Goal: Navigation & Orientation: Find specific page/section

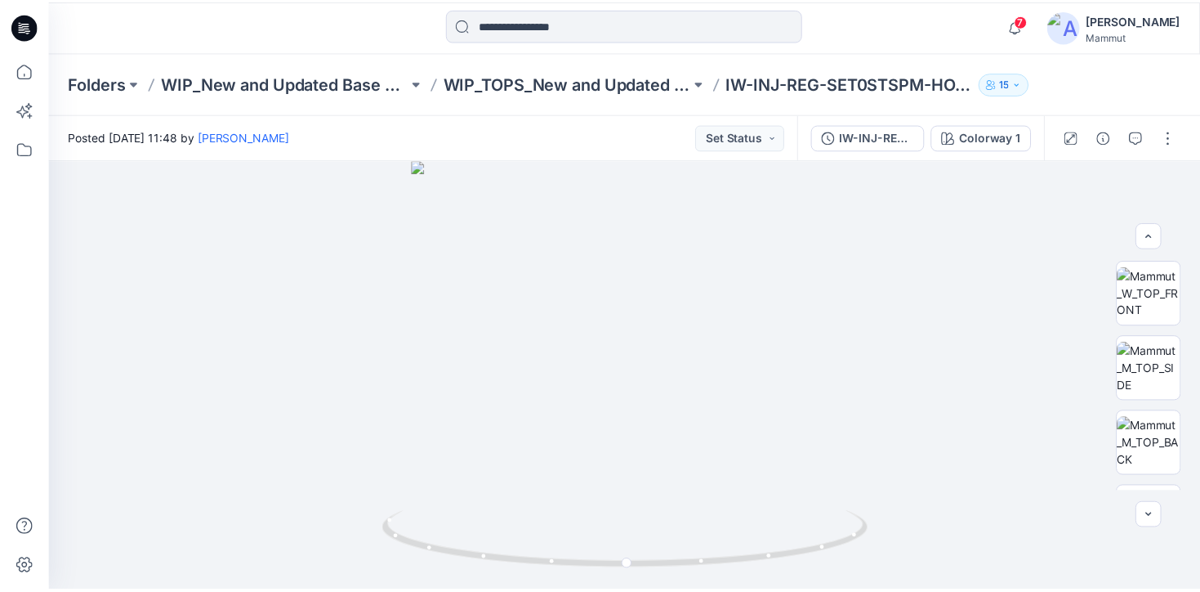
scroll to position [33, 0]
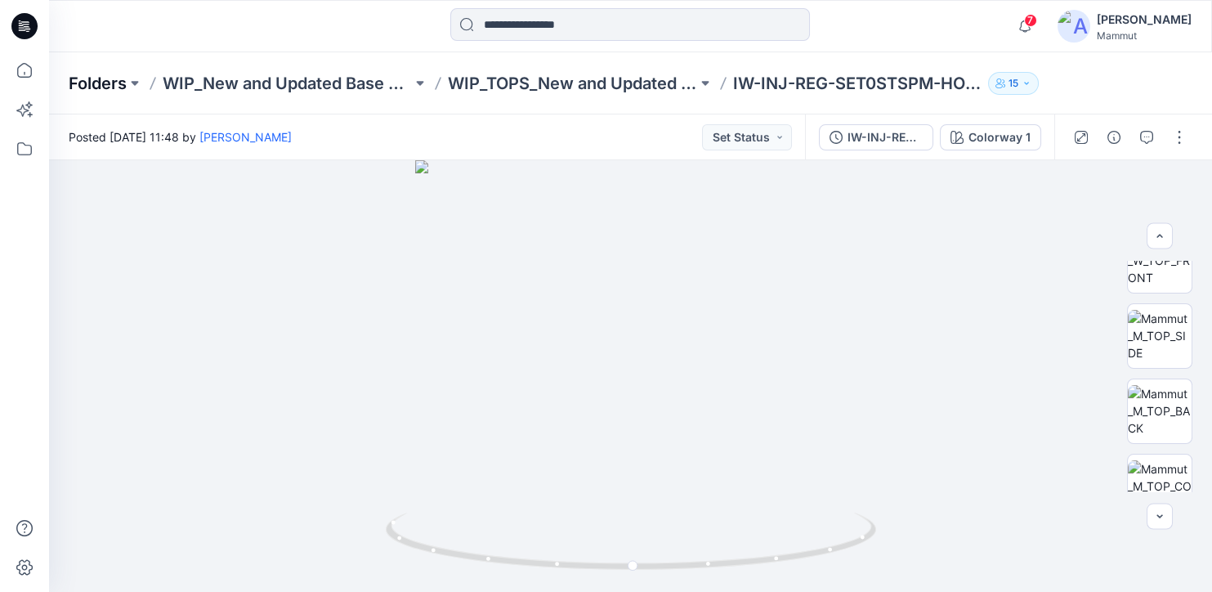
click at [115, 84] on p "Folders" at bounding box center [98, 83] width 58 height 23
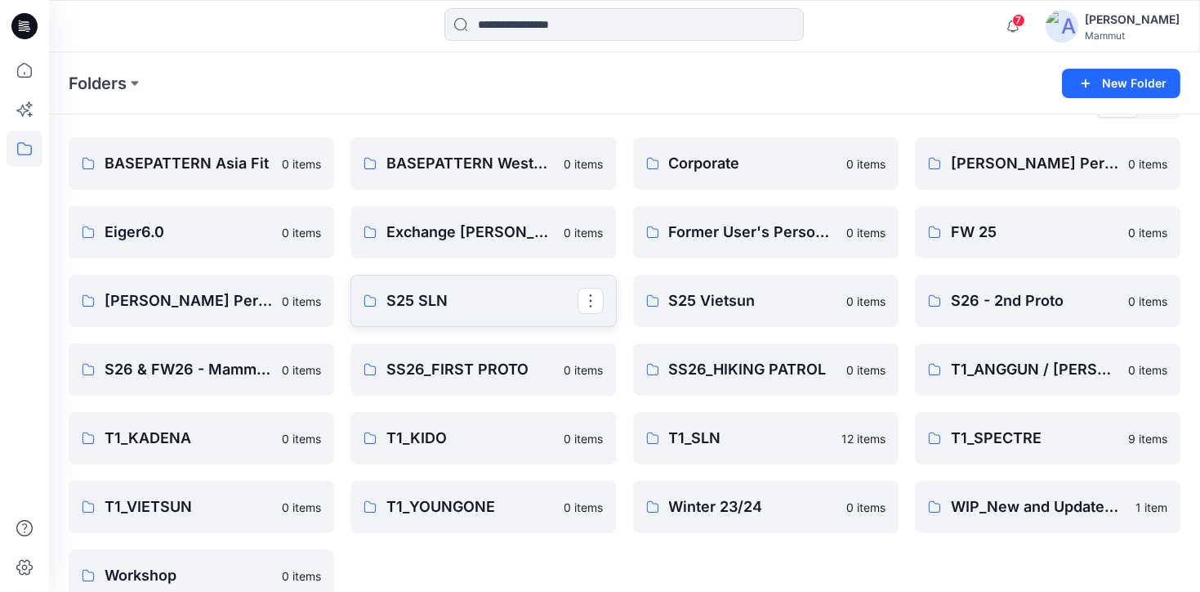
scroll to position [72, 0]
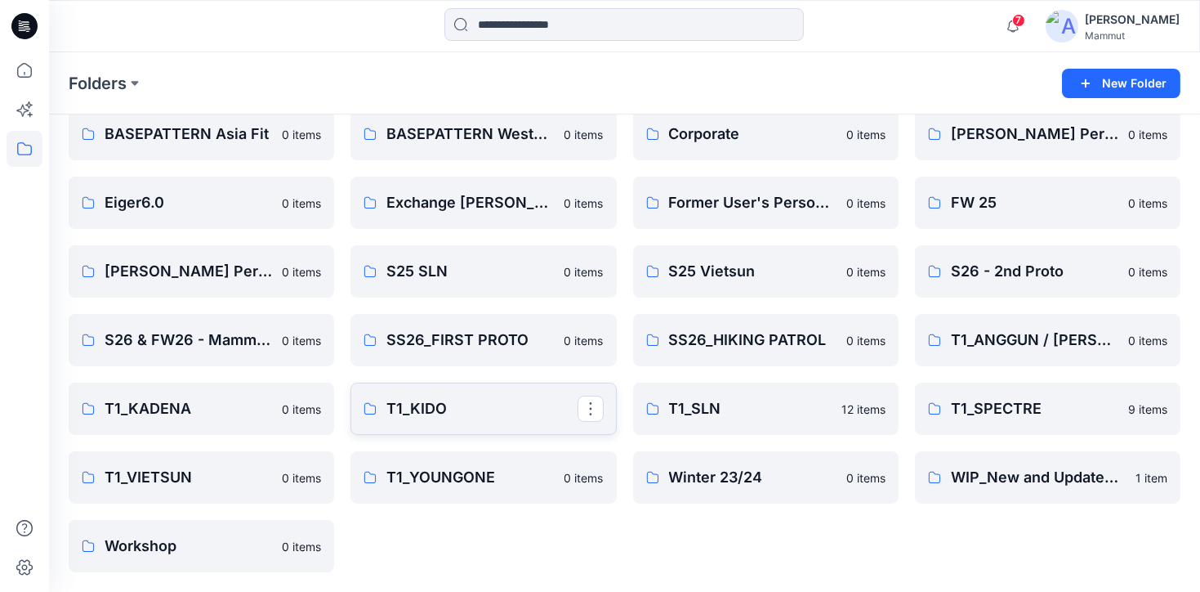
click at [566, 401] on p "T1_KIDO" at bounding box center [481, 408] width 190 height 23
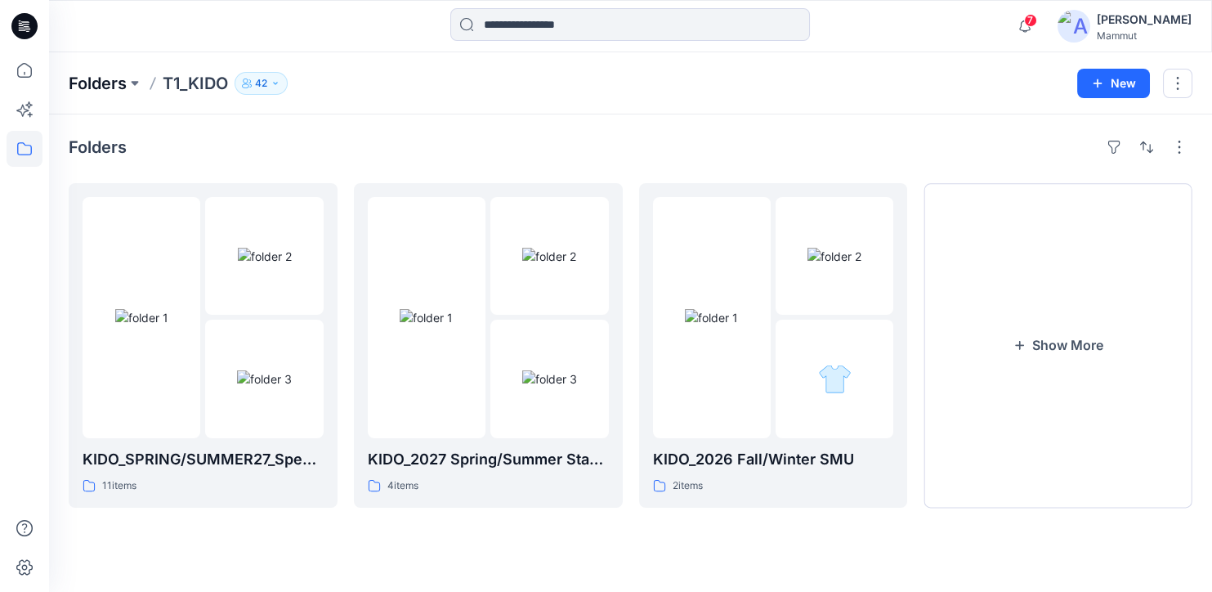
click at [87, 83] on p "Folders" at bounding box center [98, 83] width 58 height 23
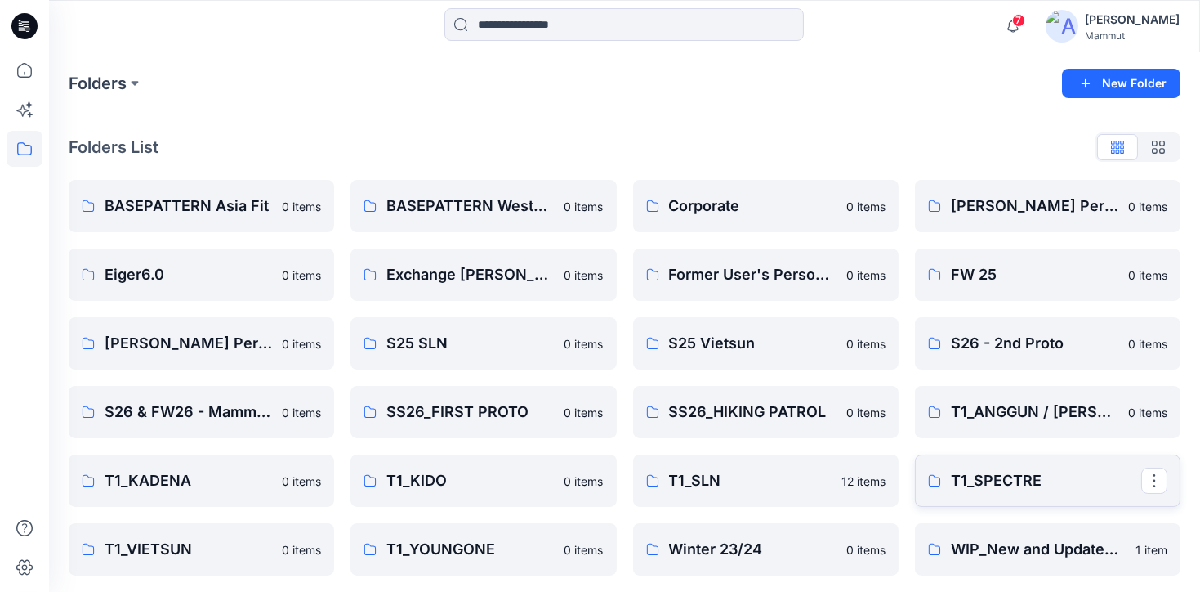
click at [998, 484] on p "T1_SPECTRE" at bounding box center [1046, 480] width 190 height 23
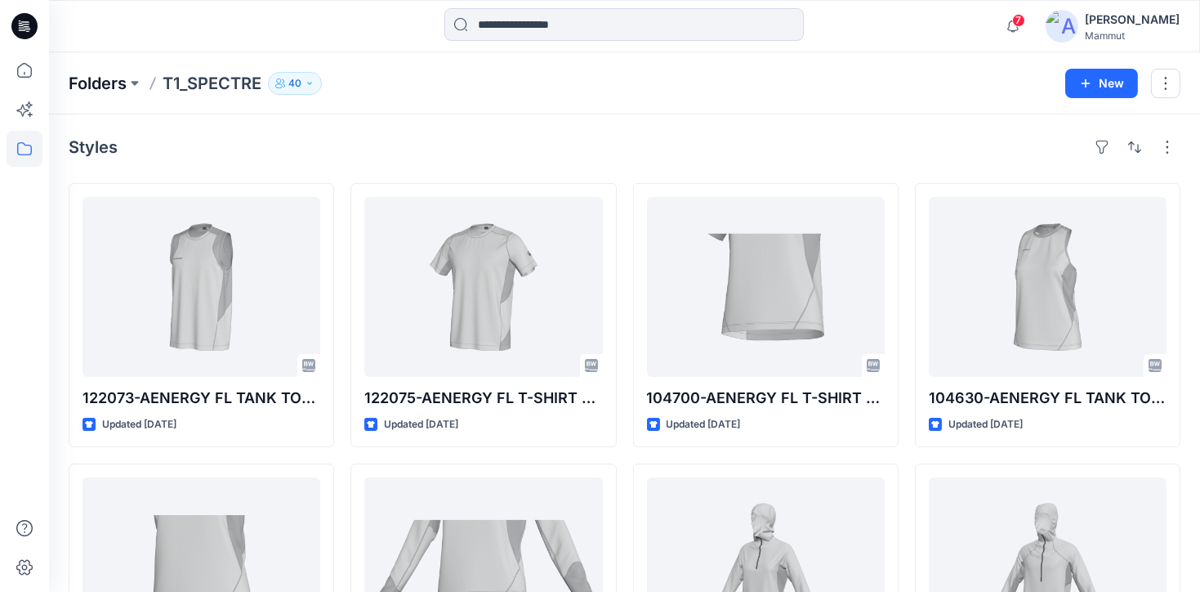
click at [105, 77] on p "Folders" at bounding box center [98, 83] width 58 height 23
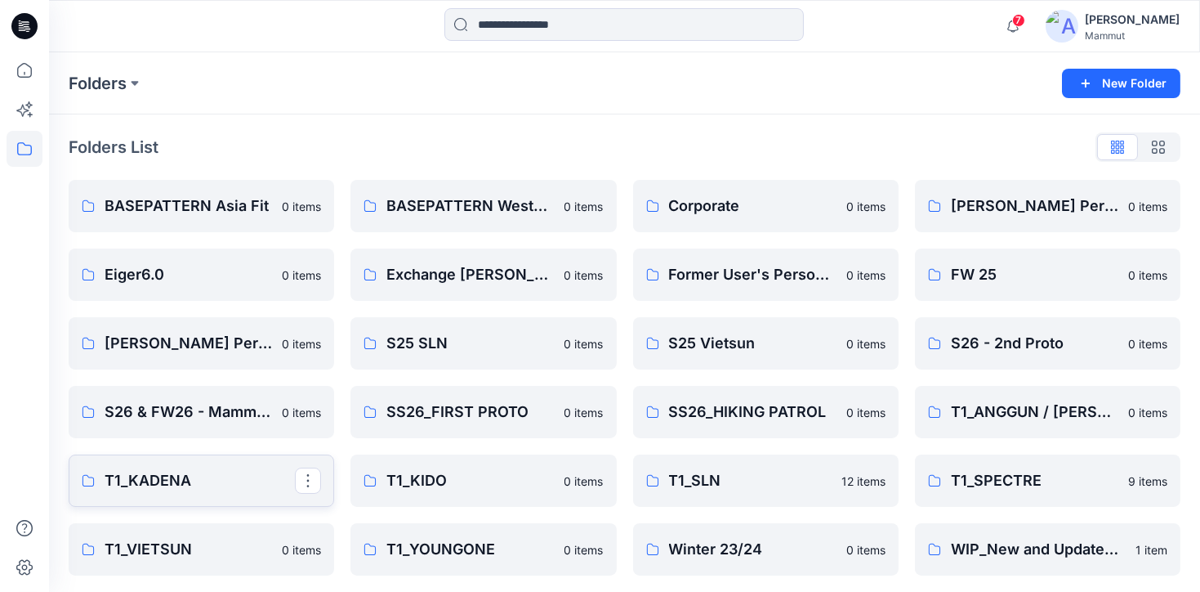
click at [191, 484] on p "T1_KADENA" at bounding box center [200, 480] width 190 height 23
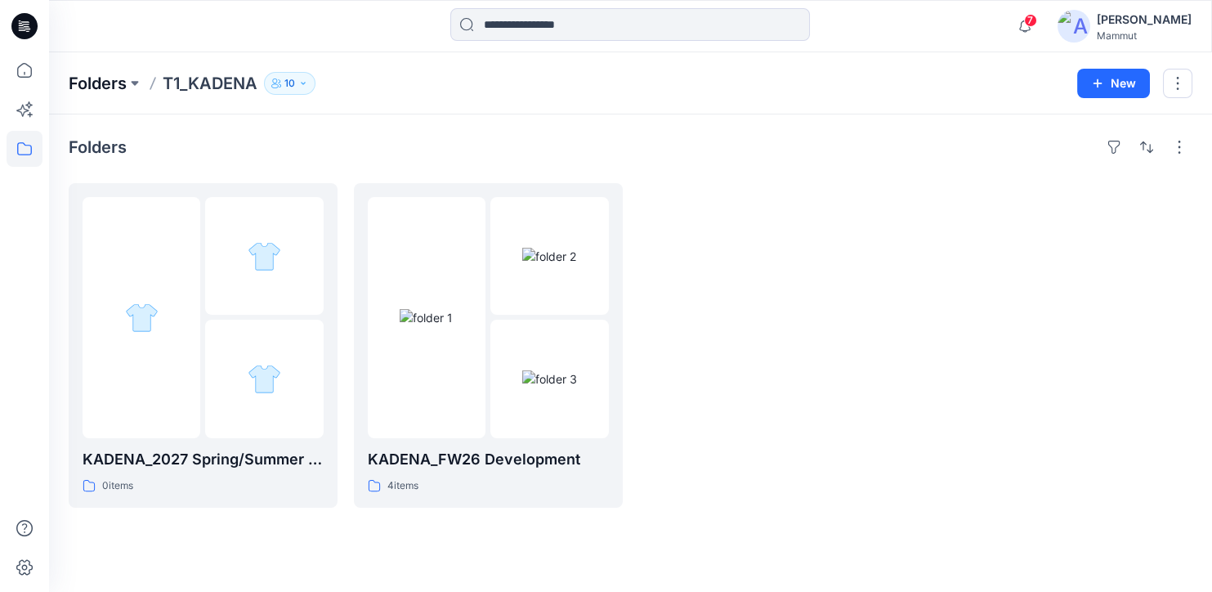
click at [111, 76] on p "Folders" at bounding box center [98, 83] width 58 height 23
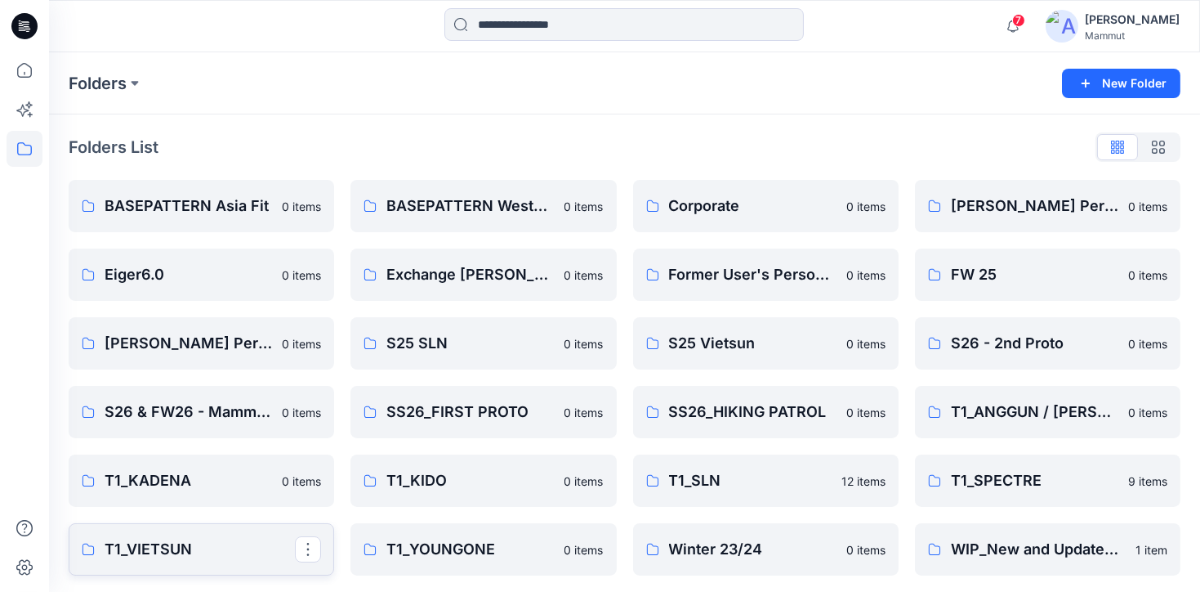
click at [220, 541] on p "T1_VIETSUN" at bounding box center [200, 549] width 190 height 23
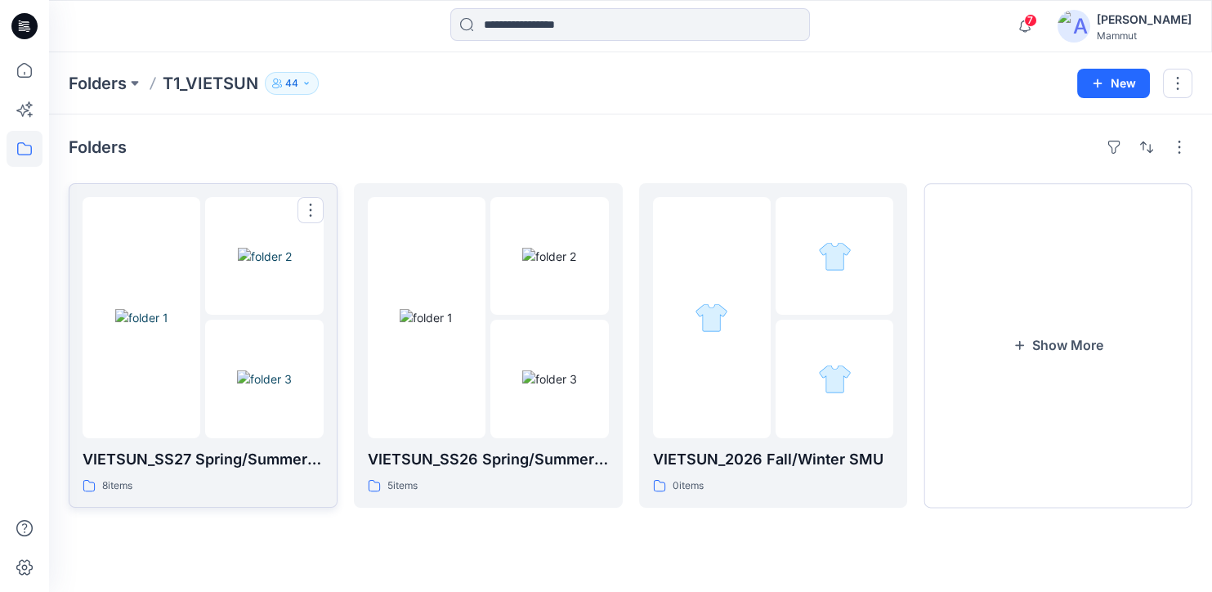
click at [238, 265] on img at bounding box center [265, 256] width 54 height 17
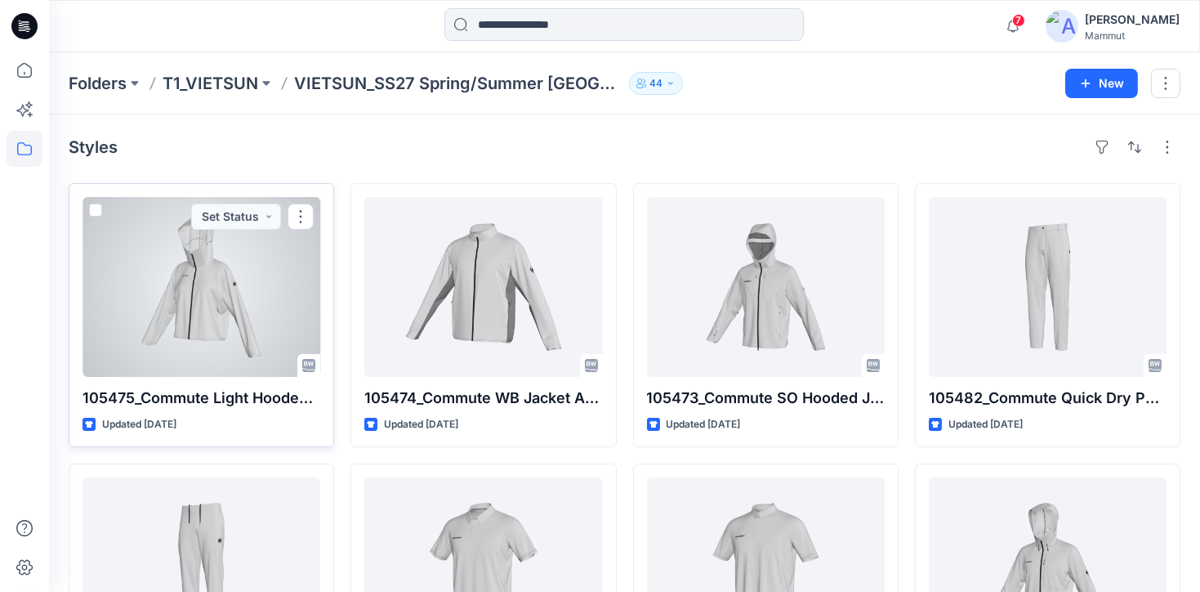
click at [194, 324] on div at bounding box center [202, 287] width 238 height 180
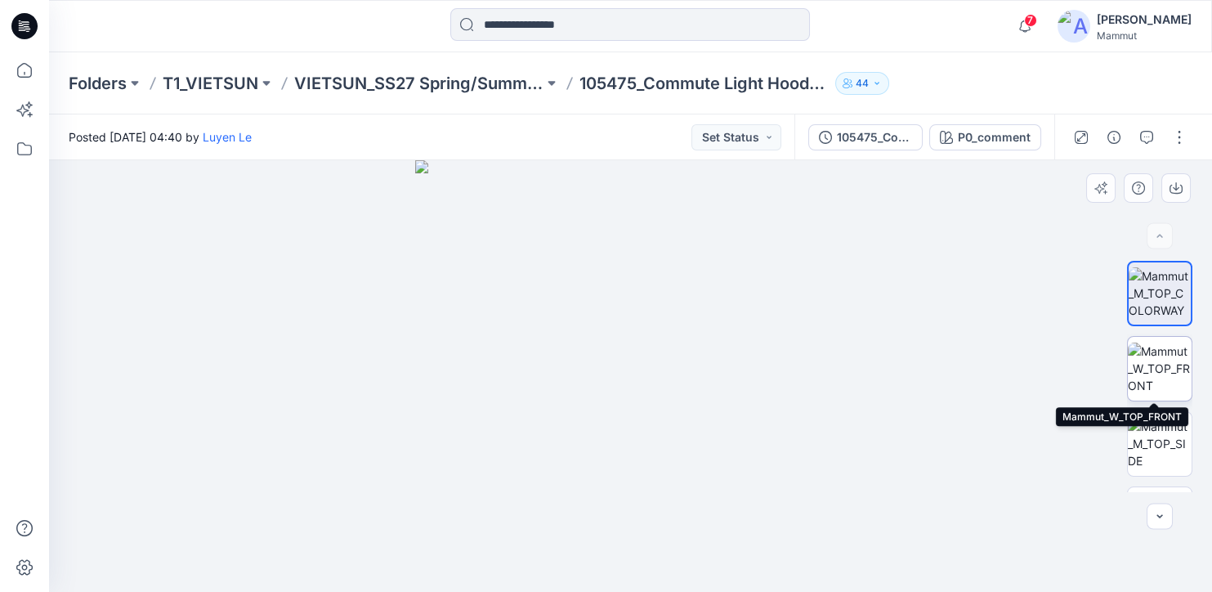
click at [1157, 382] on img at bounding box center [1159, 367] width 64 height 51
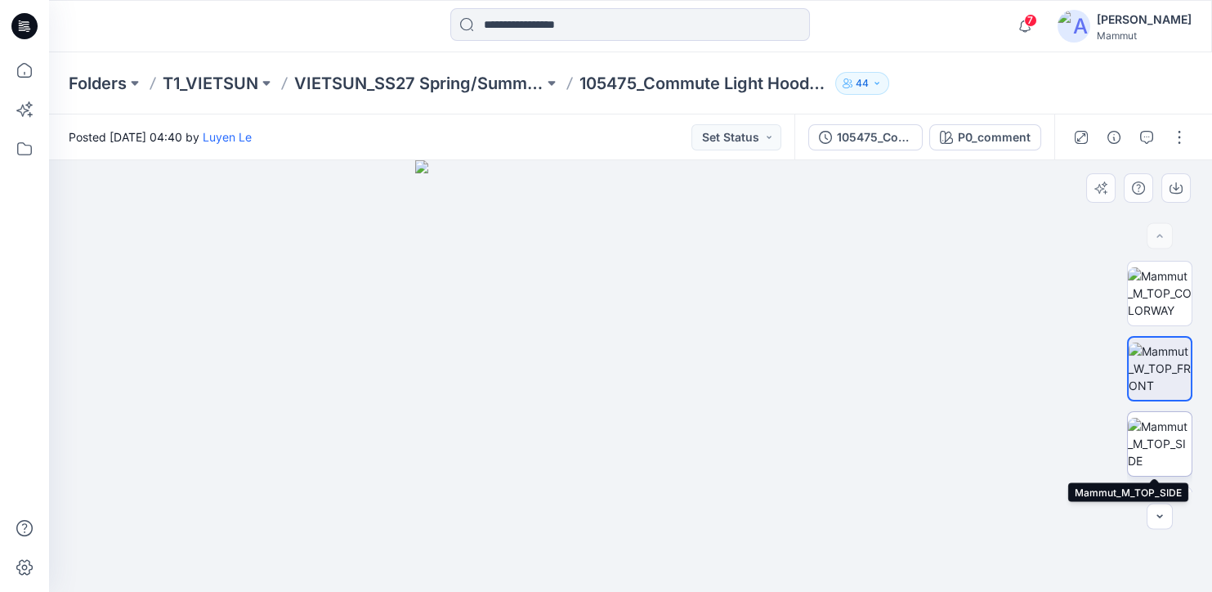
click at [1154, 435] on img at bounding box center [1159, 442] width 64 height 51
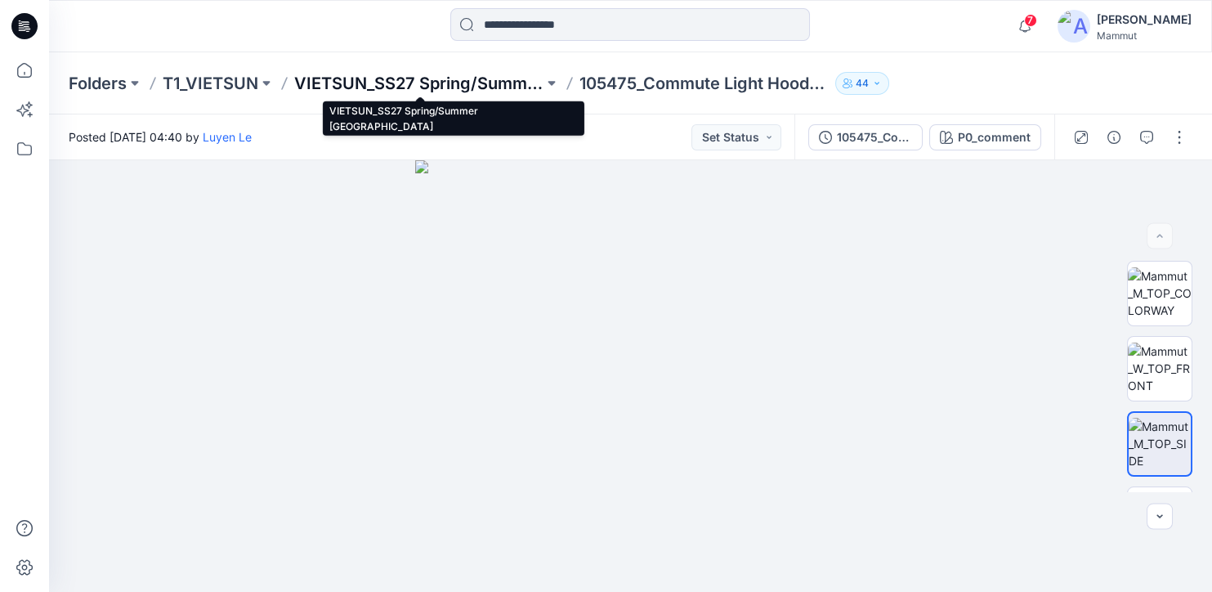
click at [333, 79] on p "VIETSUN_SS27 Spring/Summer [GEOGRAPHIC_DATA]" at bounding box center [418, 83] width 249 height 23
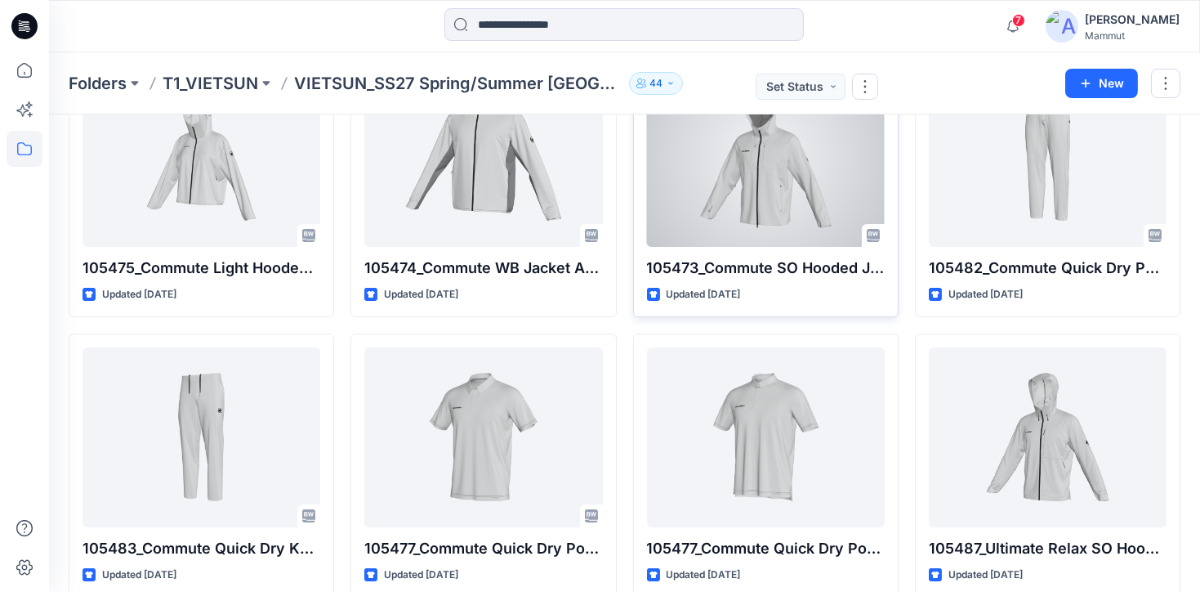
scroll to position [153, 0]
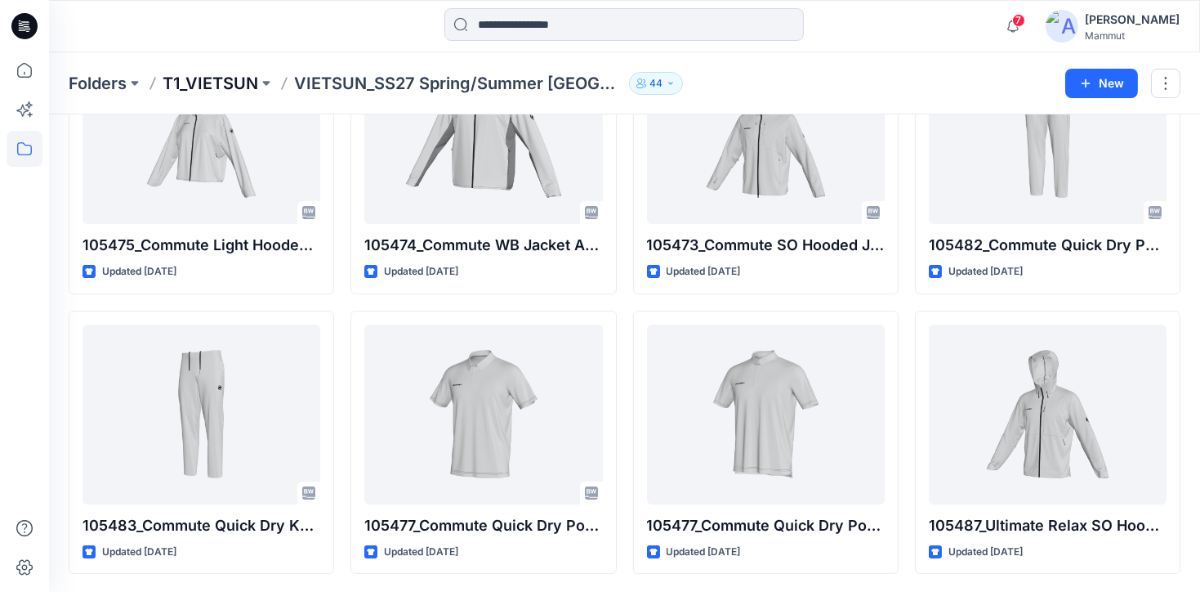
click at [198, 82] on p "T1_VIETSUN" at bounding box center [211, 83] width 96 height 23
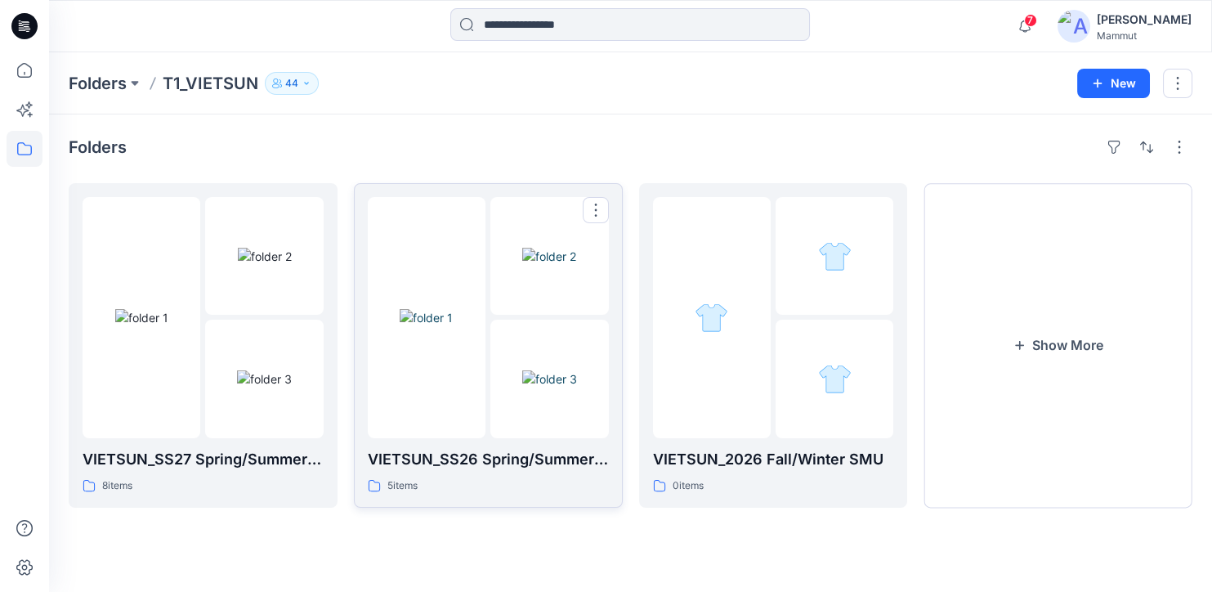
click at [453, 326] on img at bounding box center [426, 317] width 53 height 17
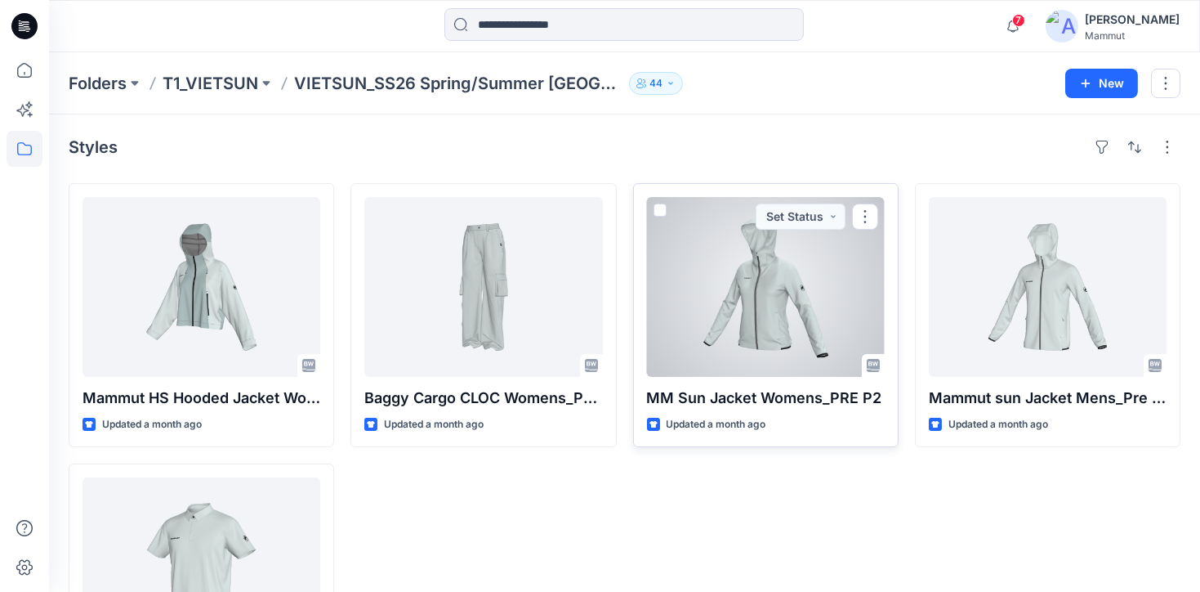
click at [780, 310] on div at bounding box center [766, 287] width 238 height 180
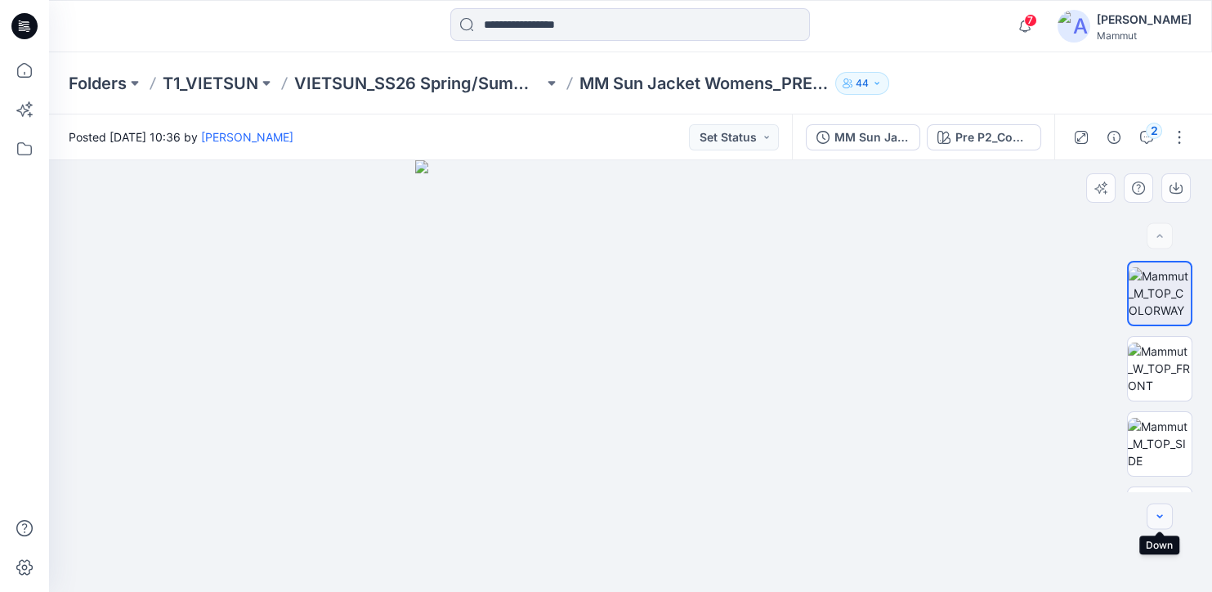
click at [1150, 527] on button "button" at bounding box center [1159, 516] width 26 height 26
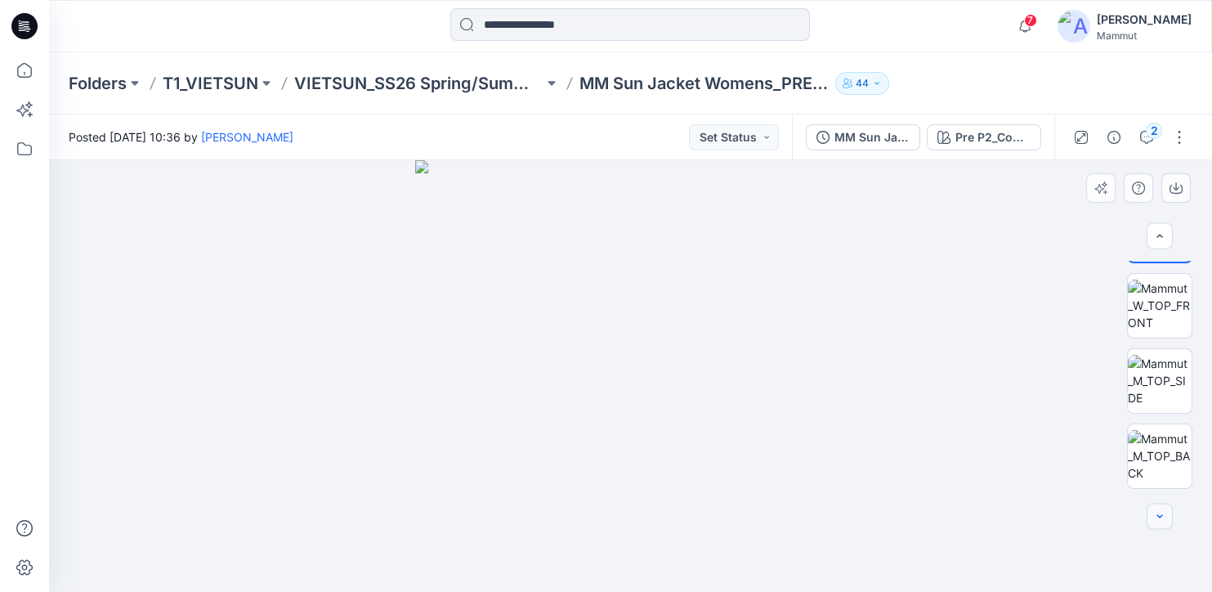
click at [1157, 519] on icon "button" at bounding box center [1159, 516] width 13 height 13
click at [1157, 518] on icon "button" at bounding box center [1159, 516] width 13 height 13
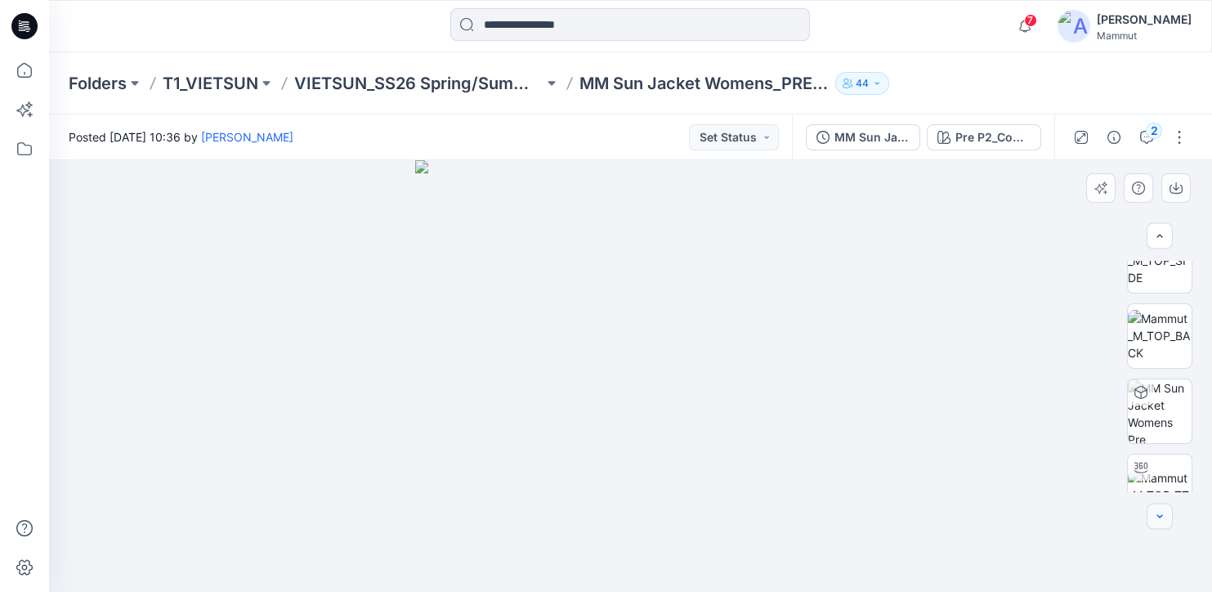
click at [1157, 518] on icon "button" at bounding box center [1159, 516] width 13 height 13
click at [1157, 518] on div at bounding box center [1159, 516] width 26 height 26
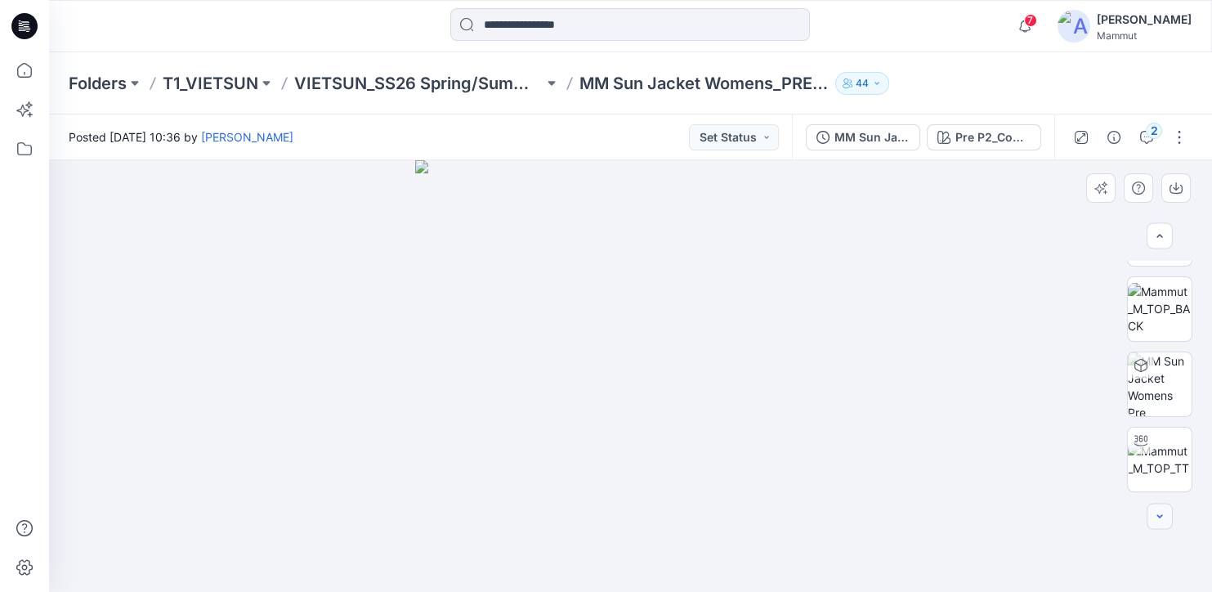
click at [1157, 518] on div at bounding box center [1159, 516] width 26 height 26
click at [1157, 517] on div at bounding box center [1159, 516] width 26 height 26
